Goal: Task Accomplishment & Management: Use online tool/utility

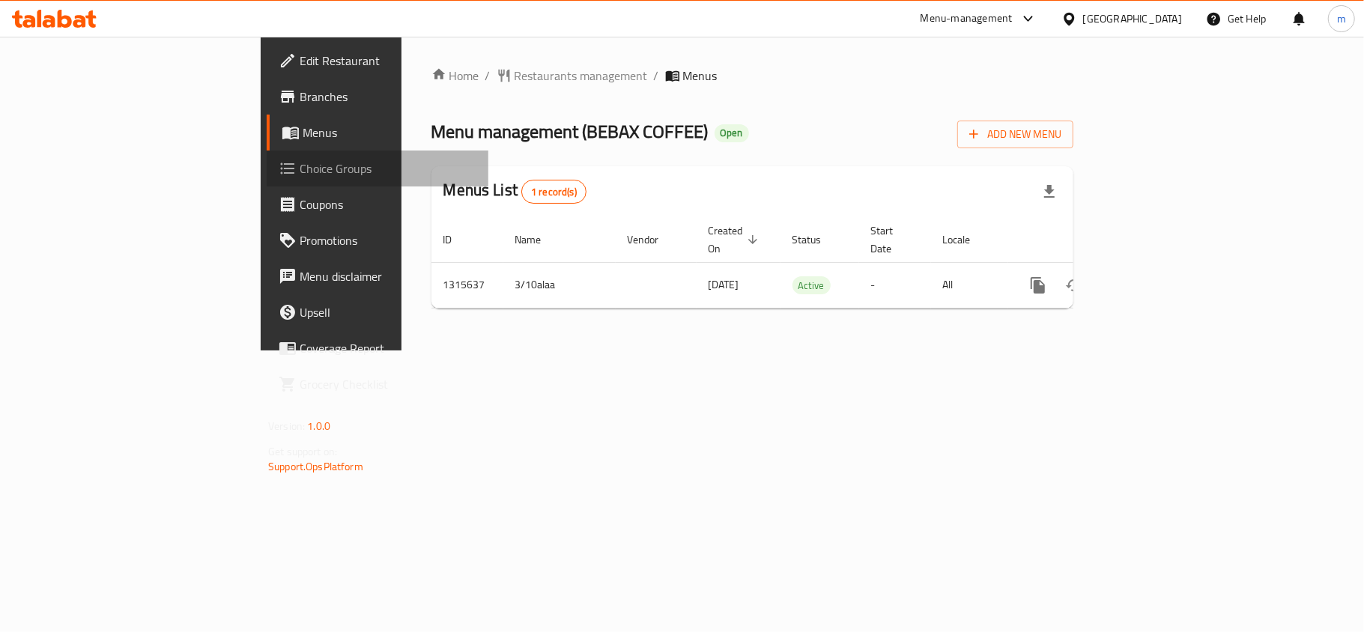
click at [300, 165] on span "Choice Groups" at bounding box center [388, 169] width 177 height 18
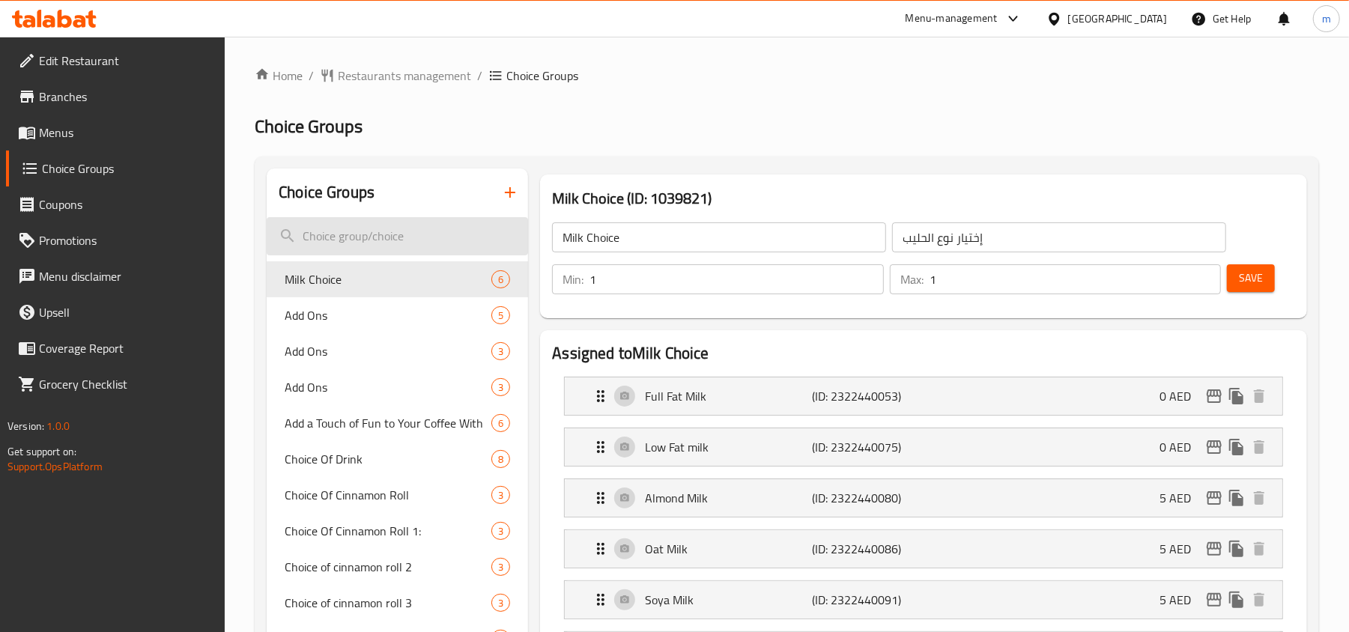
click at [346, 237] on input "search" at bounding box center [397, 236] width 261 height 38
click at [351, 231] on input "search" at bounding box center [397, 236] width 261 height 38
paste input "Your Choice Of Milk :"
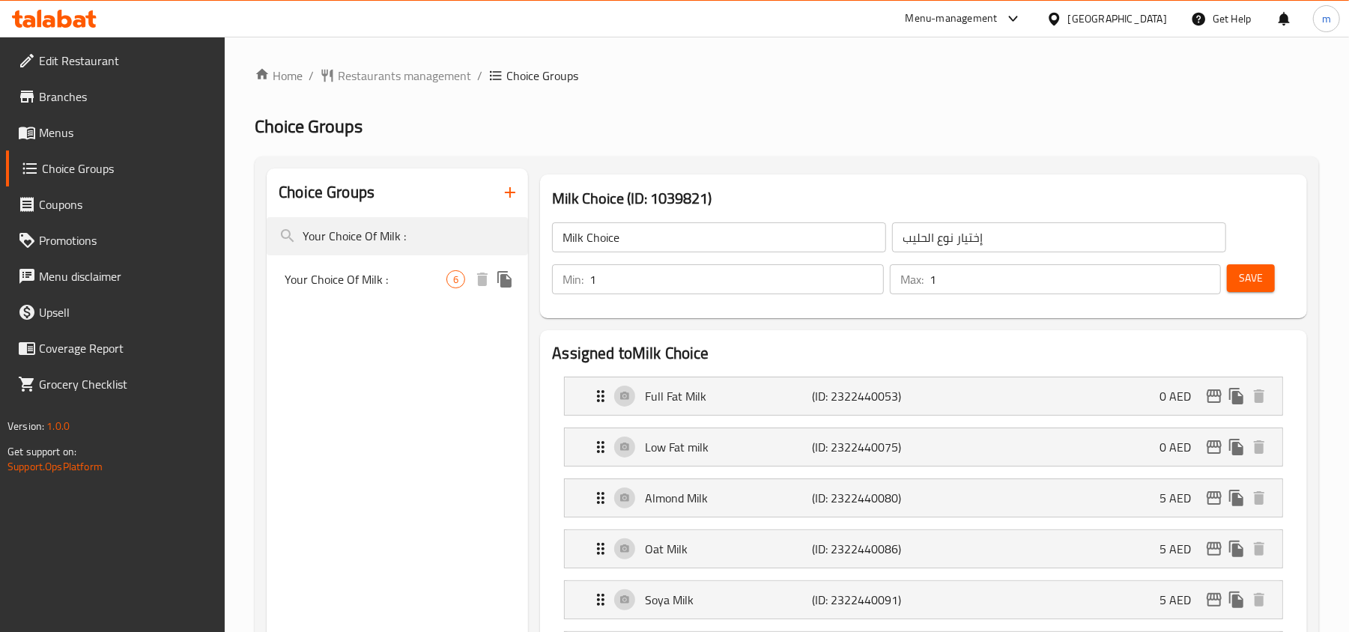
type input "Your Choice Of Milk :"
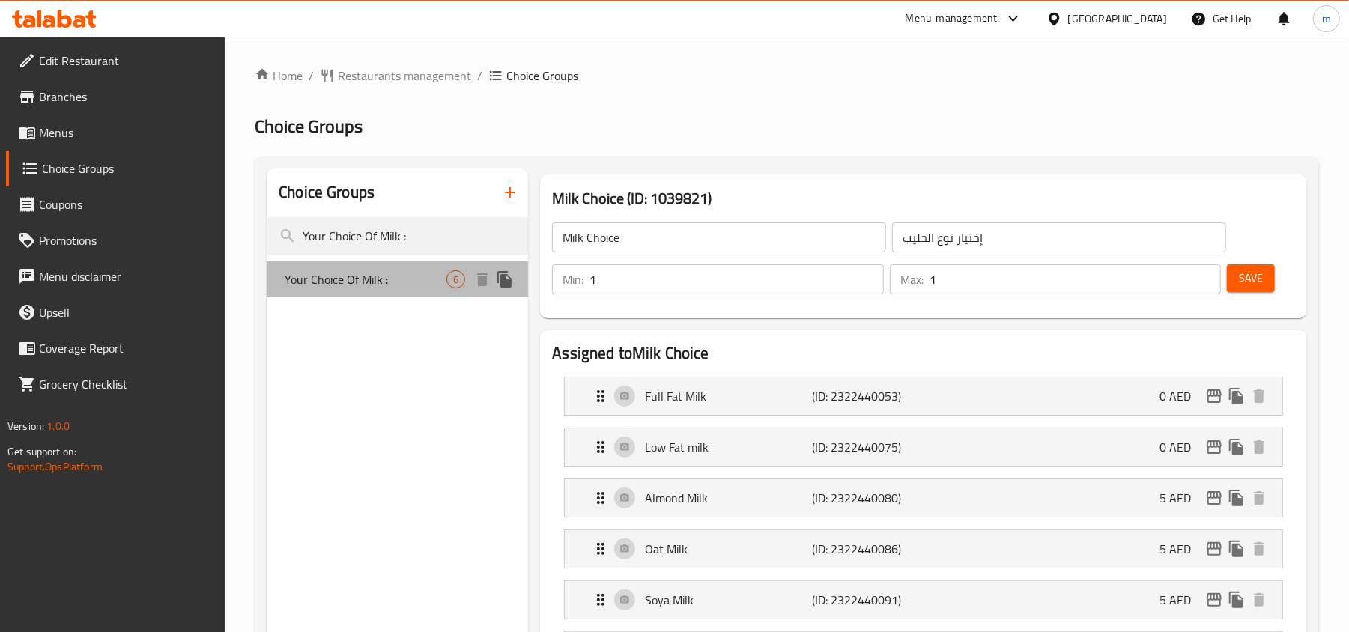
click at [334, 283] on span "Your Choice Of Milk :" at bounding box center [366, 279] width 162 height 18
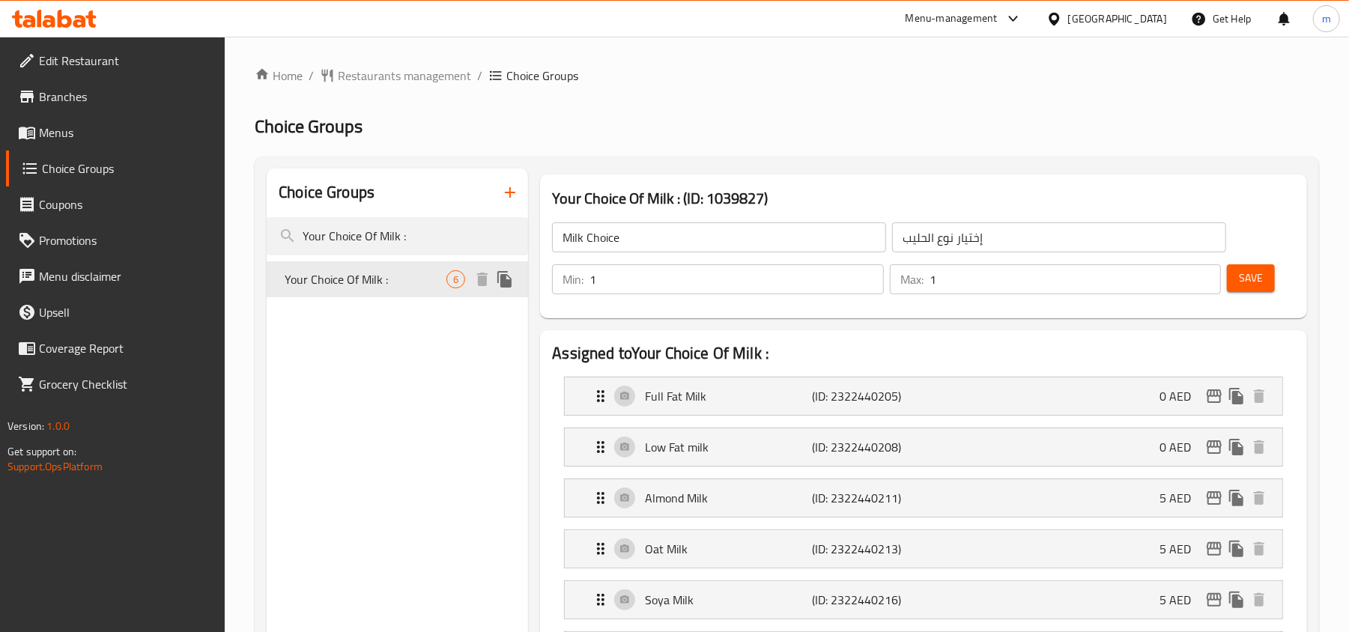
type input "Your Choice Of Milk :"
type input "اختيارك من الحليب :"
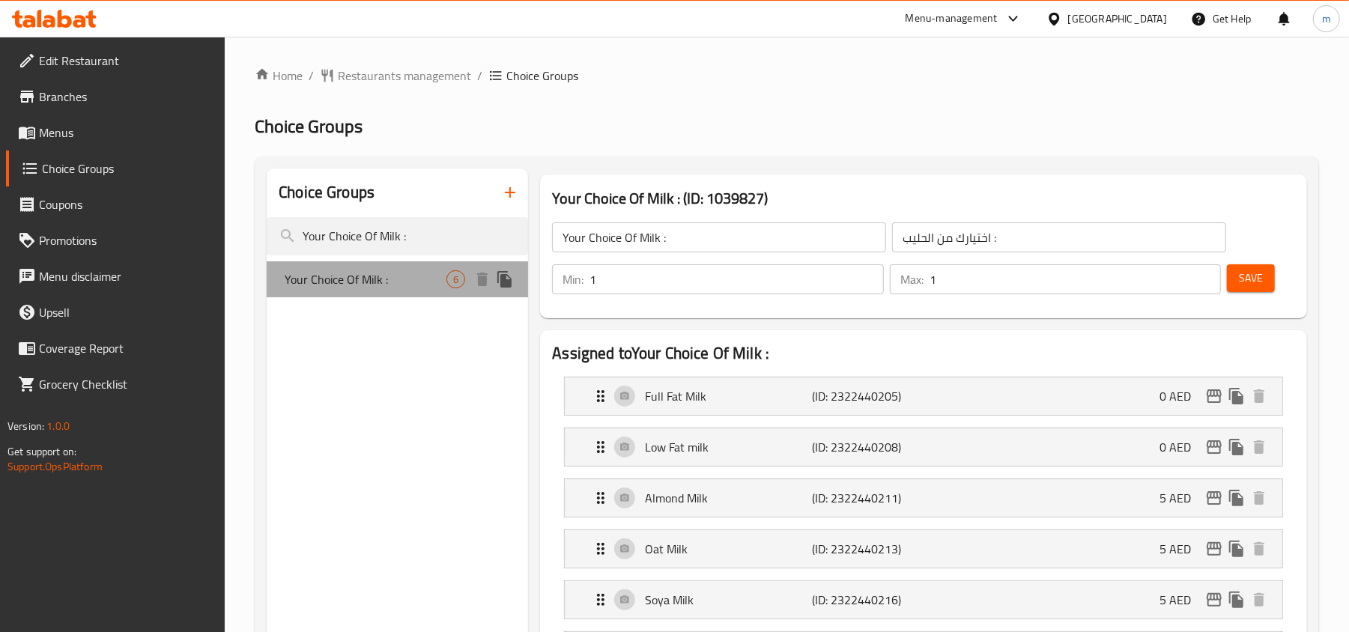
click at [334, 283] on span "Your Choice Of Milk :" at bounding box center [366, 279] width 162 height 18
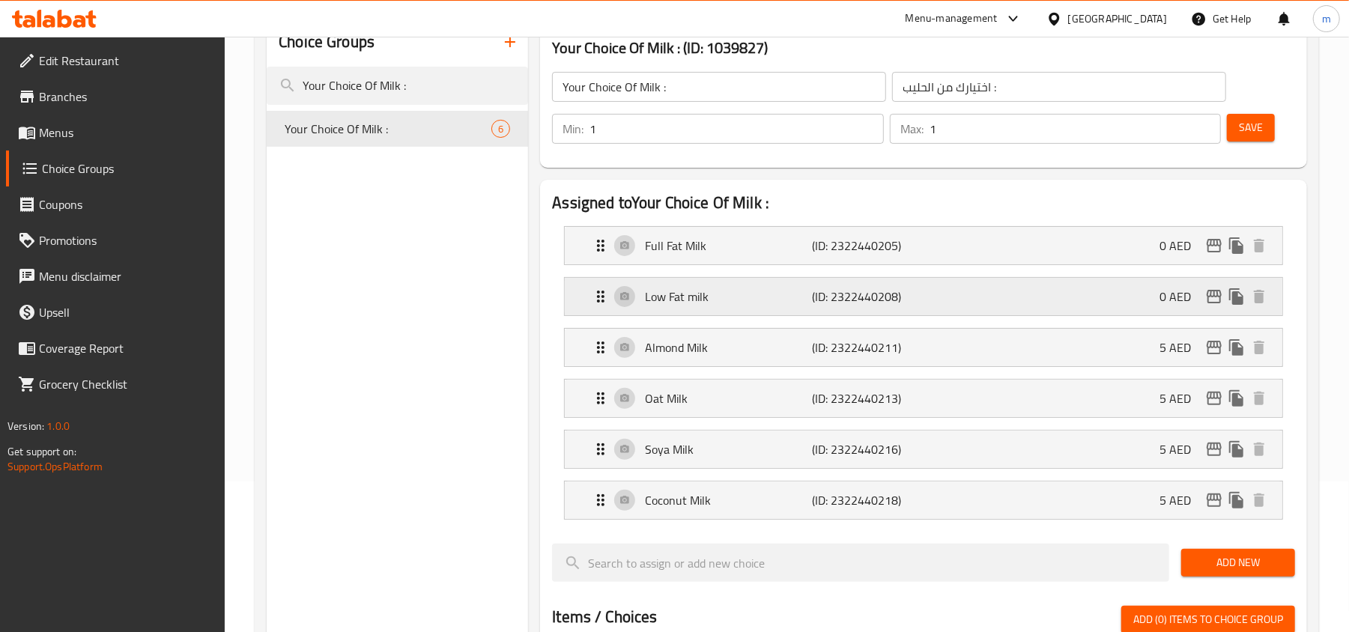
scroll to position [199, 0]
